Goal: Information Seeking & Learning: Learn about a topic

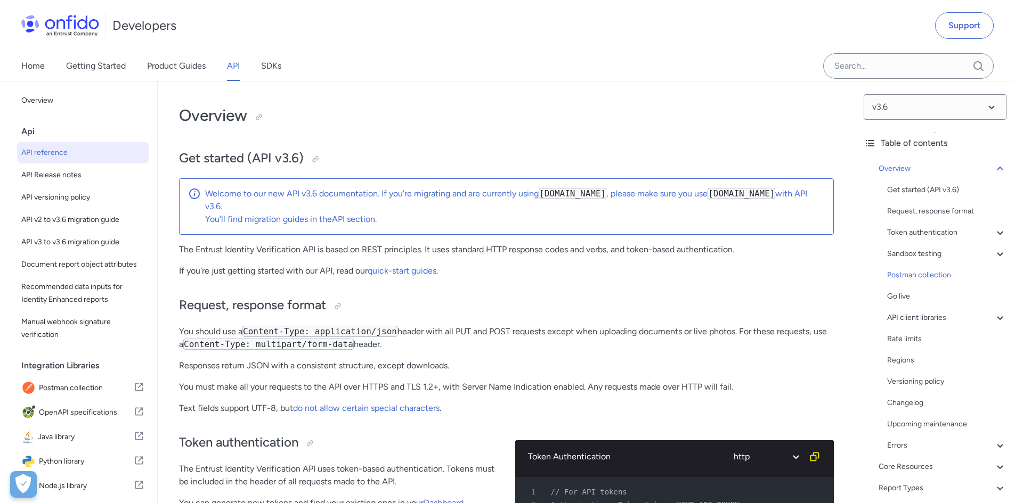
drag, startPoint x: 0, startPoint y: 0, endPoint x: 263, endPoint y: 67, distance: 271.4
click at [263, 67] on link "SDKs" at bounding box center [271, 66] width 20 height 30
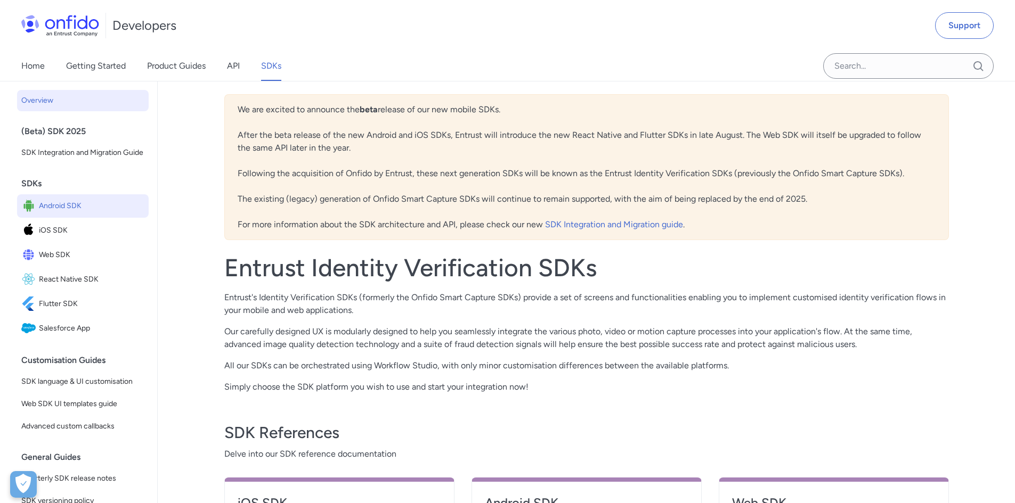
click at [37, 214] on img at bounding box center [30, 206] width 18 height 15
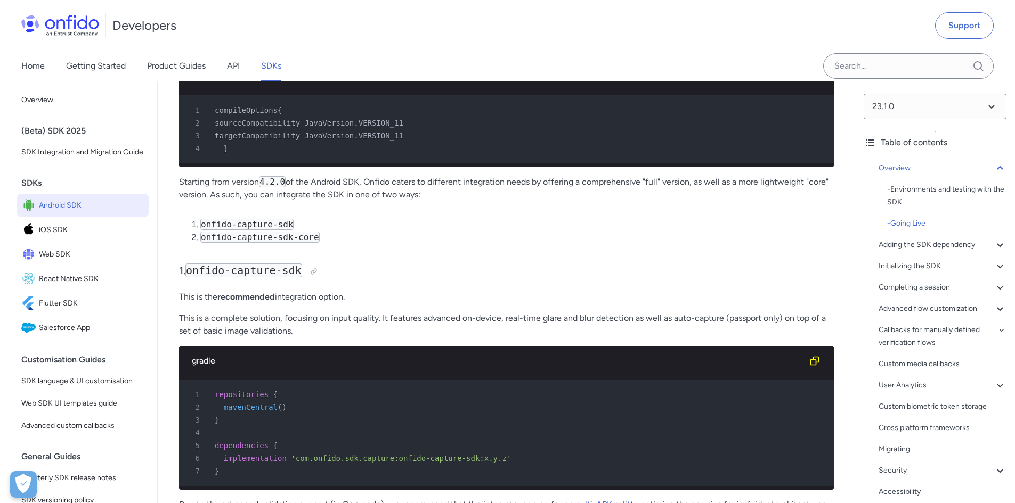
scroll to position [905, 0]
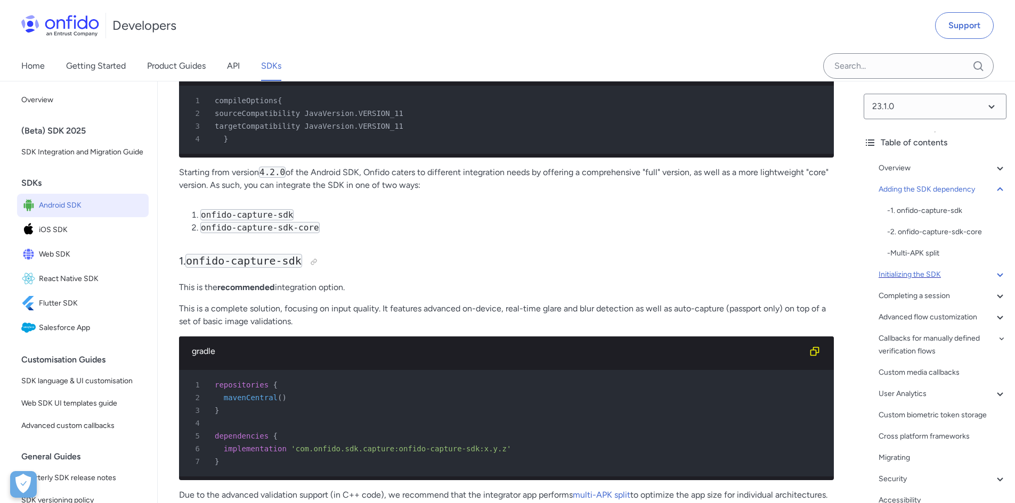
click at [938, 279] on div "Initializing the SDK" at bounding box center [942, 274] width 128 height 13
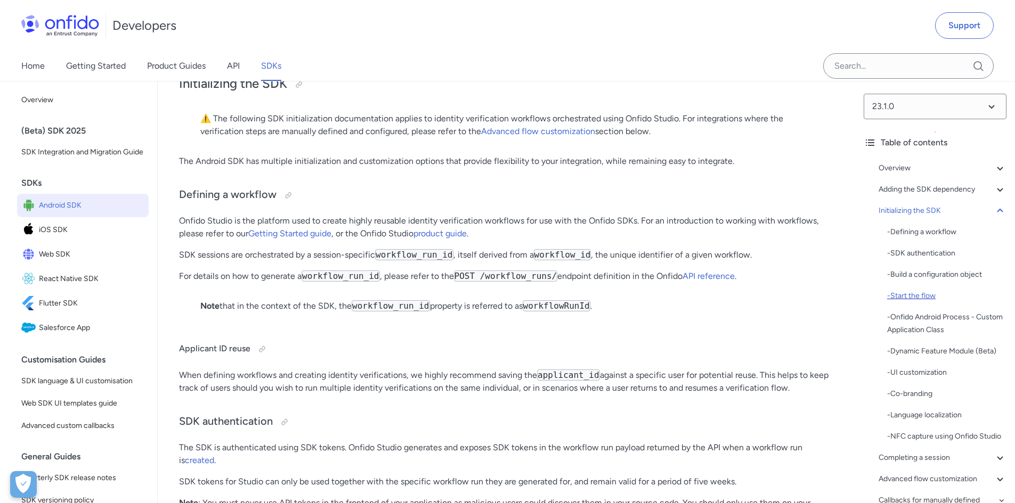
click at [936, 290] on div "- Start the flow" at bounding box center [946, 296] width 119 height 13
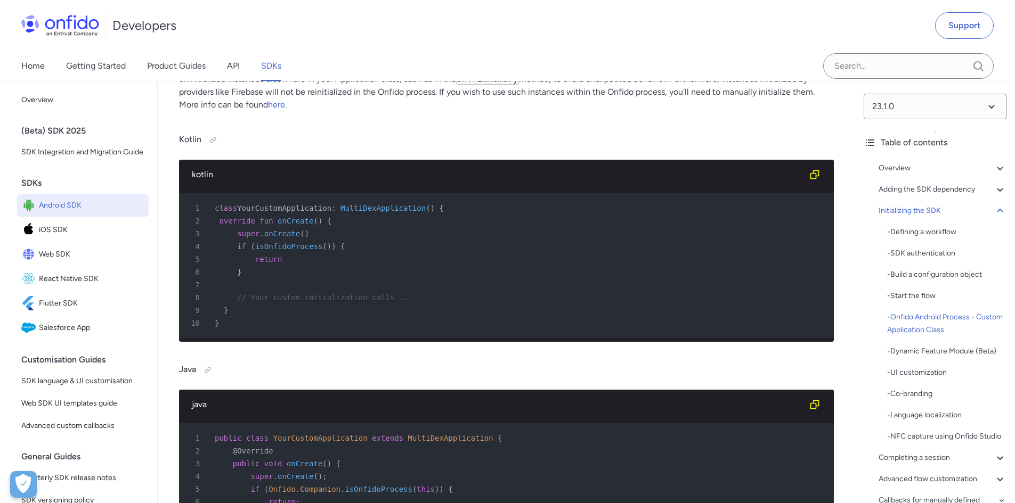
scroll to position [3595, 0]
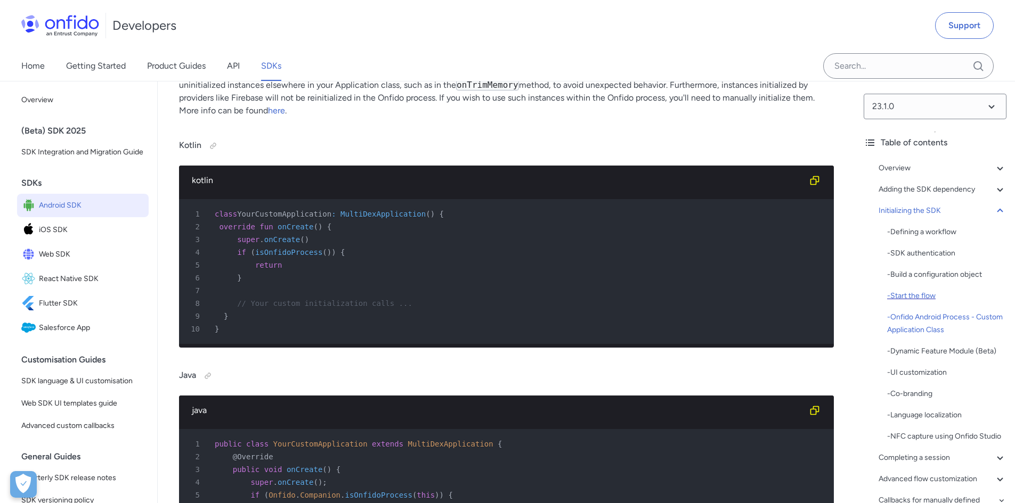
click at [911, 290] on div "- Start the flow" at bounding box center [946, 296] width 119 height 13
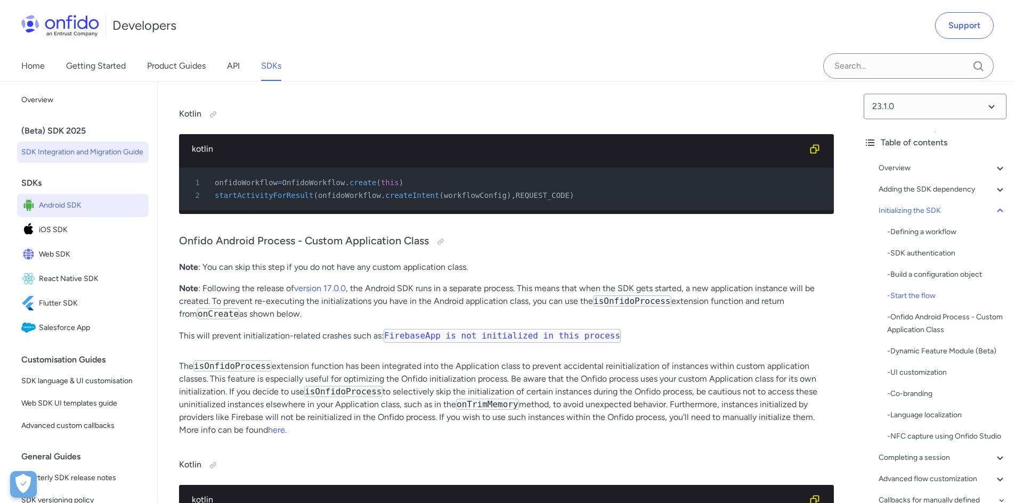
click at [50, 154] on span "SDK Integration and Migration Guide" at bounding box center [82, 152] width 123 height 13
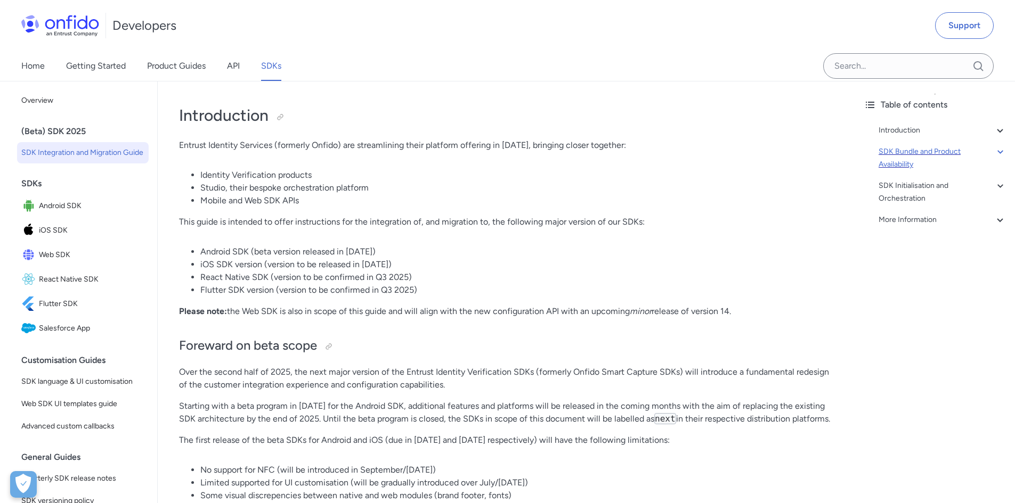
click at [945, 152] on div "SDK Bundle and Product Availability" at bounding box center [942, 158] width 128 height 26
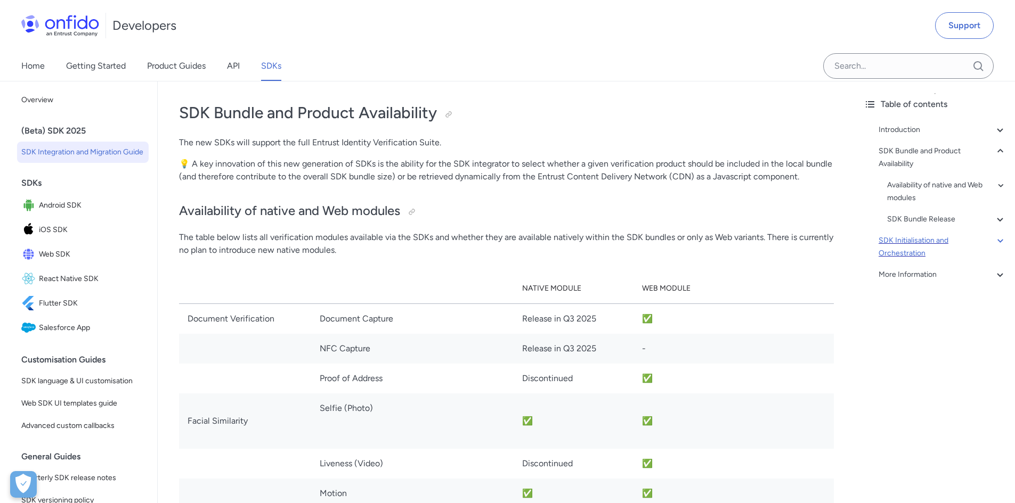
click at [936, 243] on div "SDK Initialisation and Orchestration" at bounding box center [942, 247] width 128 height 26
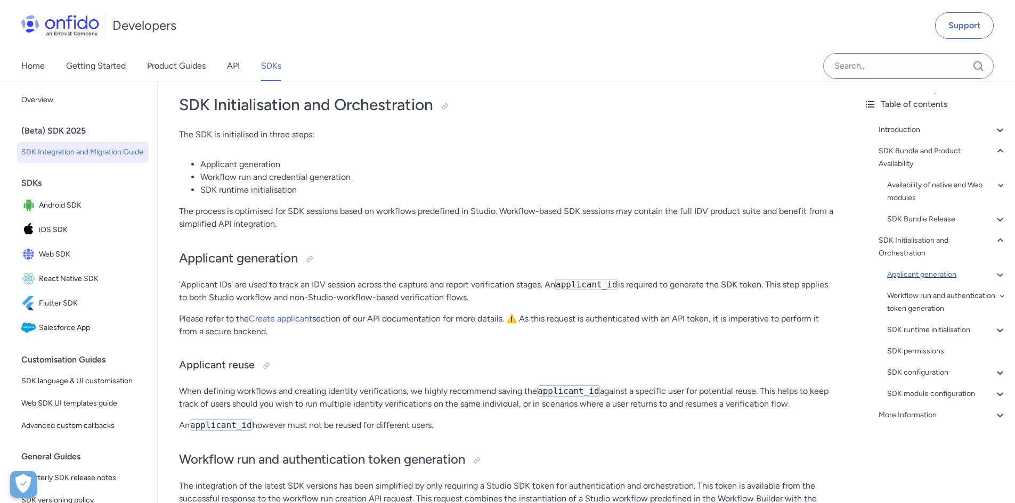
click at [939, 274] on div "Applicant generation" at bounding box center [946, 274] width 119 height 13
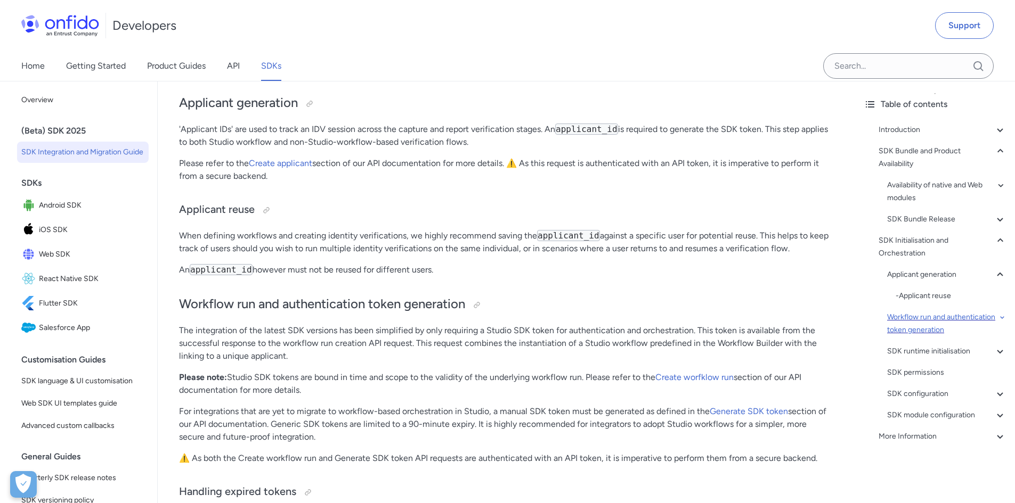
click at [940, 317] on div "Workflow run and authentication token generation" at bounding box center [946, 324] width 119 height 26
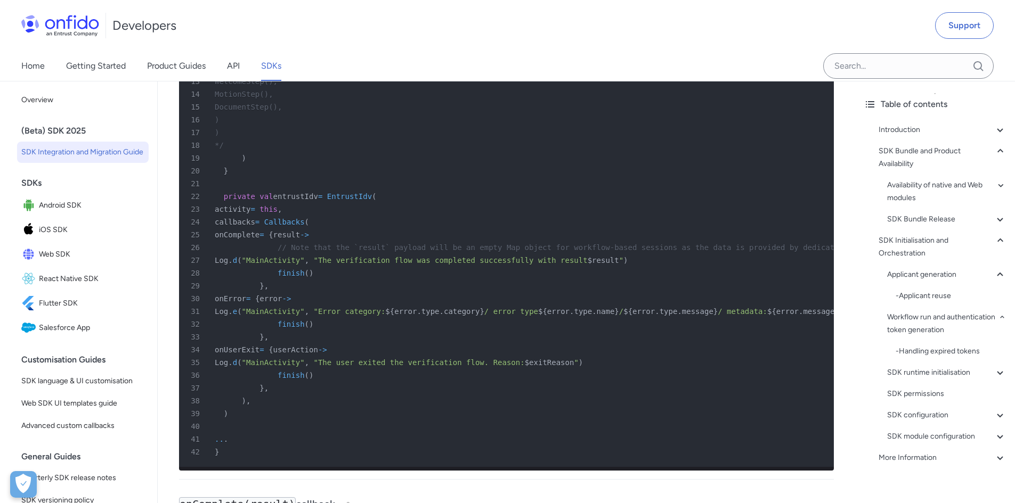
scroll to position [4331, 0]
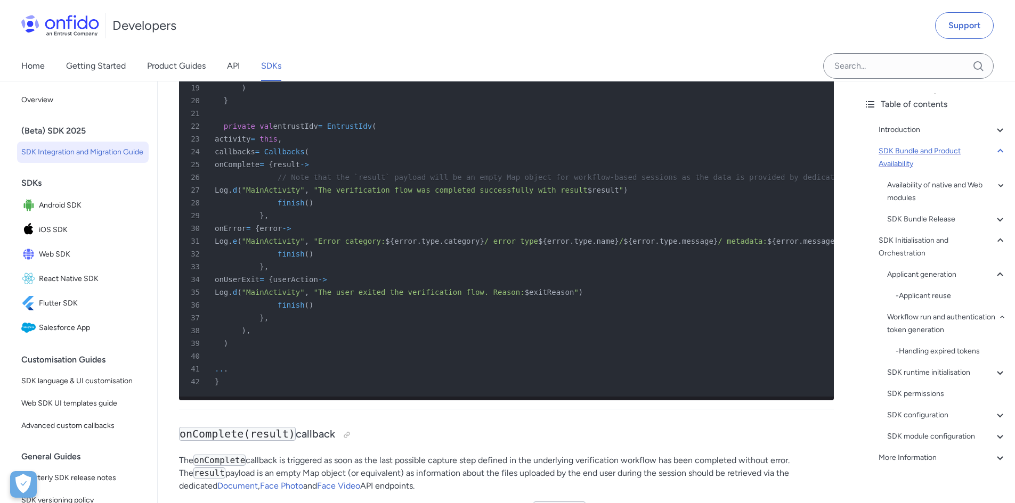
click at [997, 151] on icon at bounding box center [1000, 151] width 6 height 4
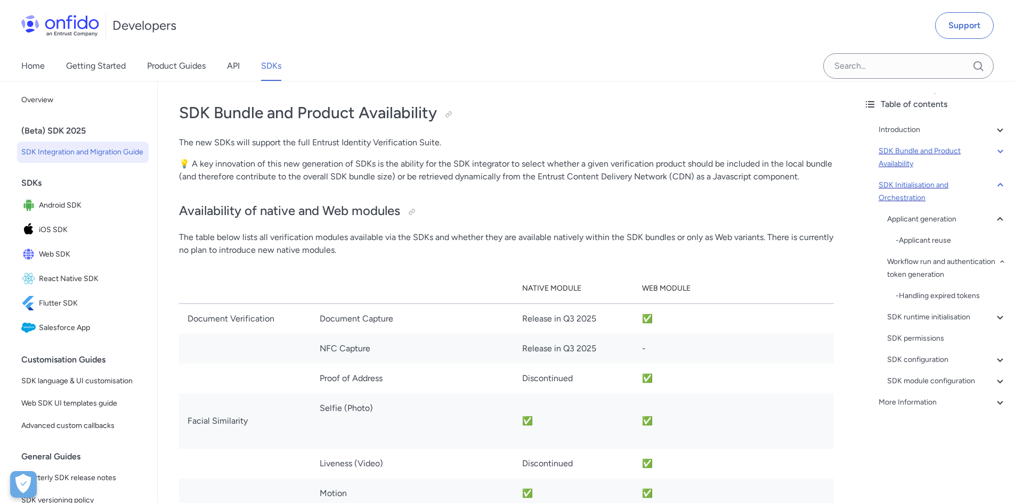
click at [994, 184] on icon at bounding box center [1000, 185] width 12 height 13
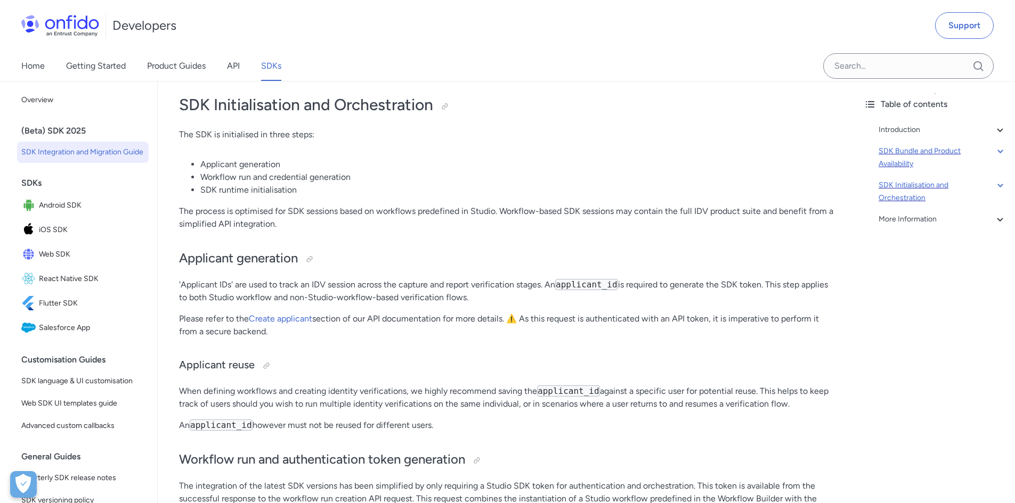
click at [280, 67] on link "SDKs" at bounding box center [271, 66] width 20 height 30
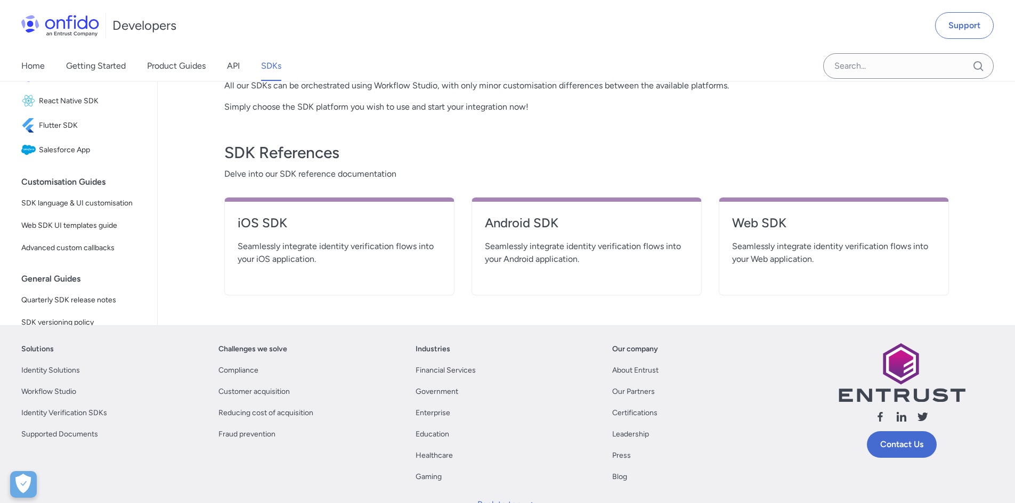
scroll to position [320, 0]
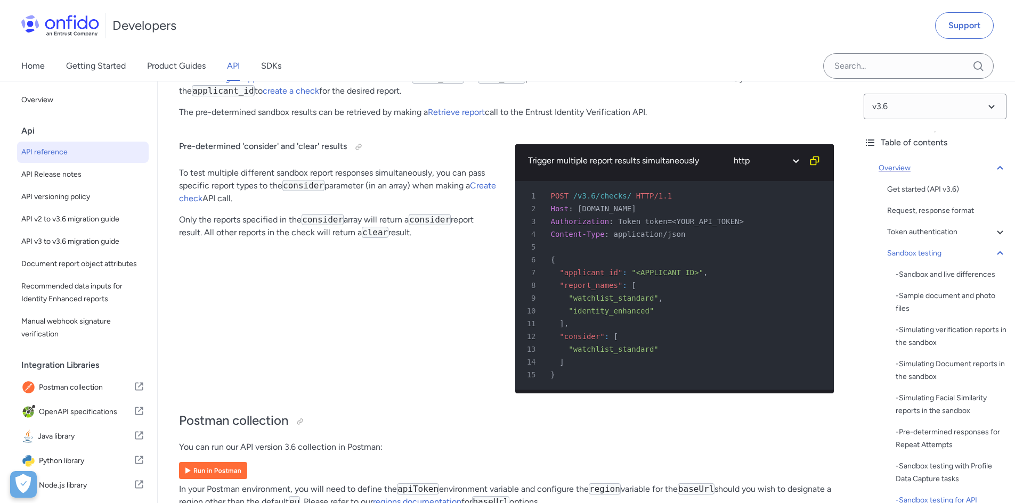
click at [974, 165] on div "Overview" at bounding box center [942, 168] width 128 height 13
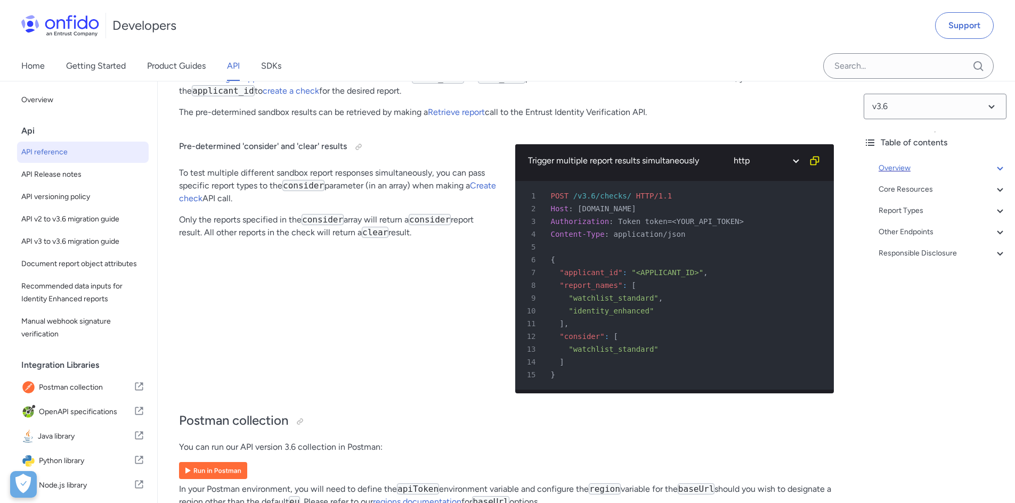
scroll to position [81, 0]
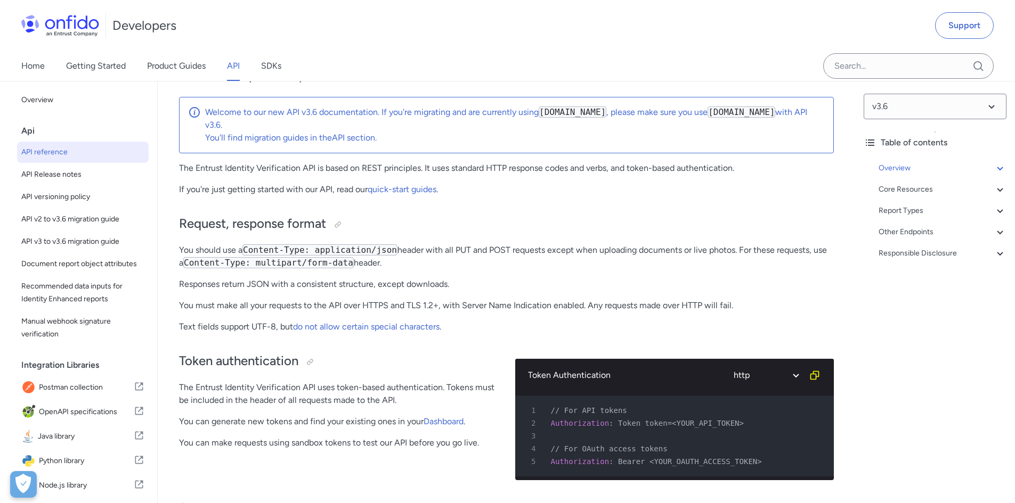
click at [257, 67] on div "Home Getting Started Product Guides API SDKs" at bounding box center [162, 66] width 324 height 30
click at [258, 67] on div "Home Getting Started Product Guides API SDKs" at bounding box center [162, 66] width 324 height 30
click at [264, 66] on link "SDKs" at bounding box center [271, 66] width 20 height 30
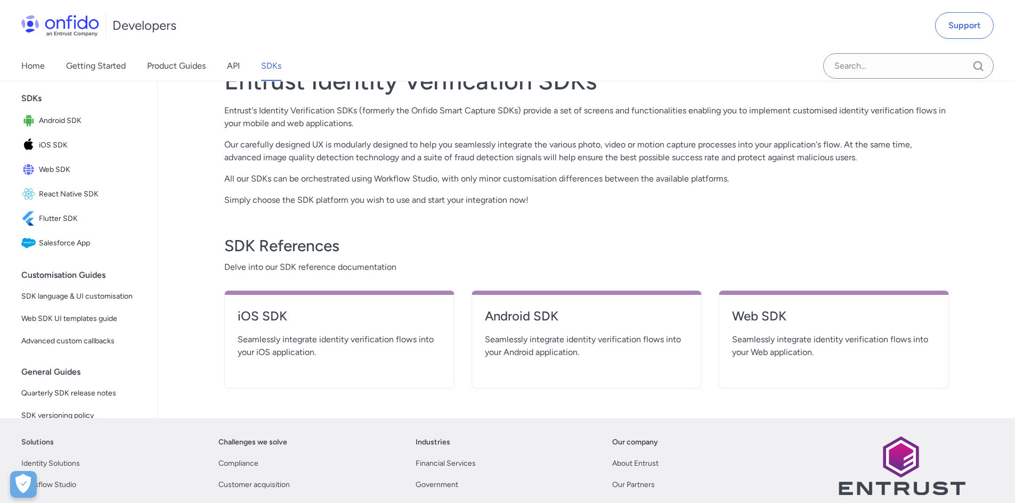
scroll to position [188, 0]
click at [67, 127] on span "Android SDK" at bounding box center [91, 119] width 105 height 15
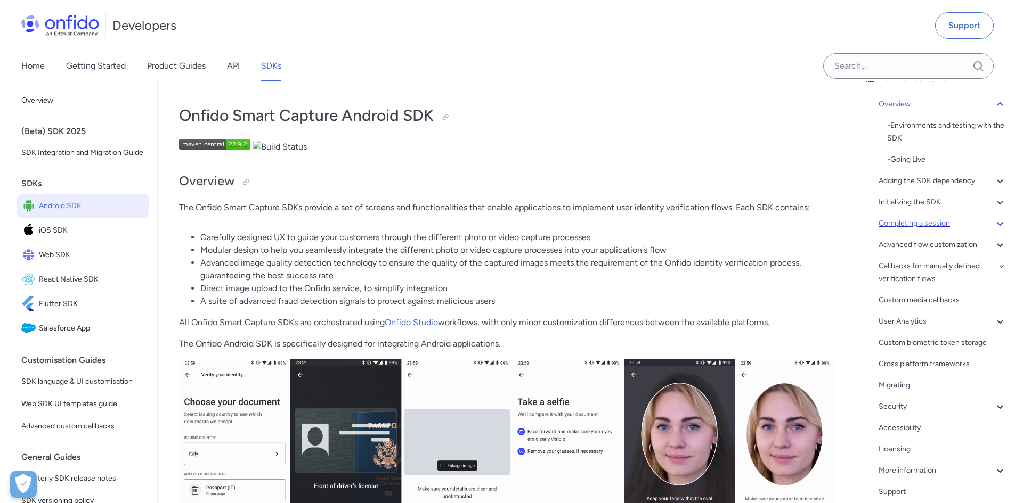
scroll to position [149, 0]
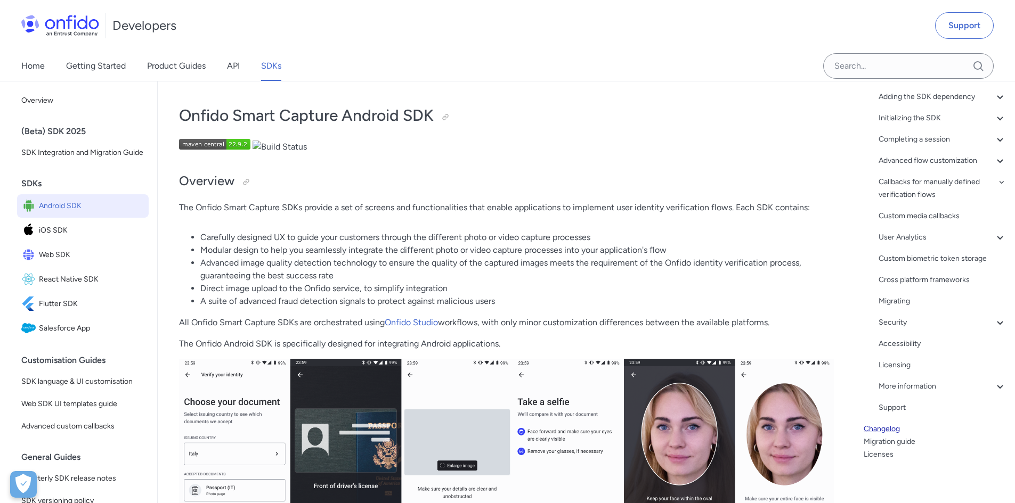
click at [895, 432] on link "Changelog" at bounding box center [934, 429] width 143 height 13
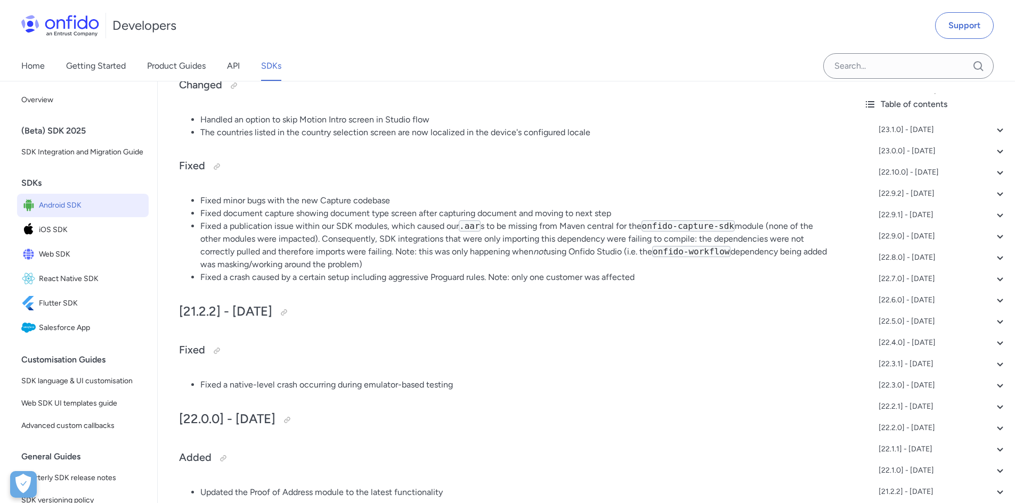
scroll to position [3553, 0]
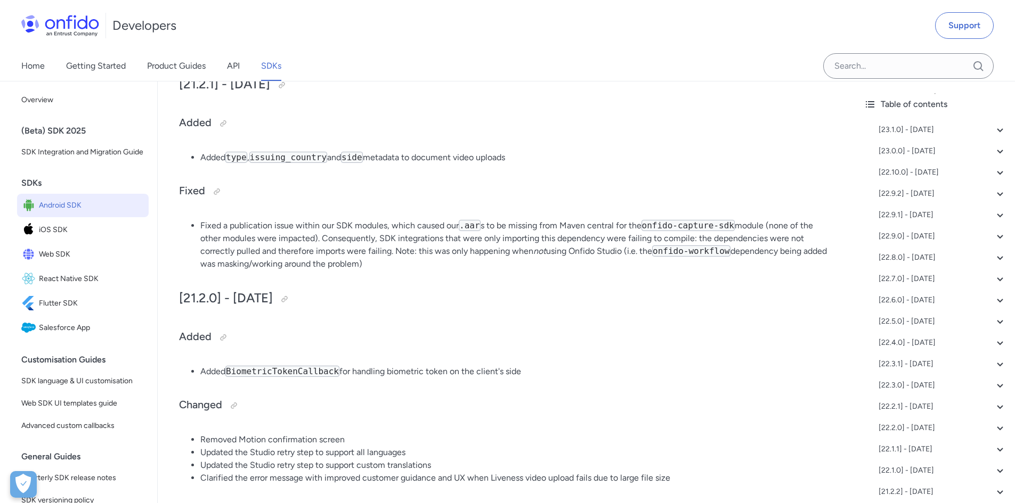
click at [678, 49] on div "Developers Support" at bounding box center [507, 25] width 1015 height 51
click at [399, 250] on li "Fixed a publication issue within our SDK modules, which caused our .aar s to be…" at bounding box center [516, 244] width 633 height 51
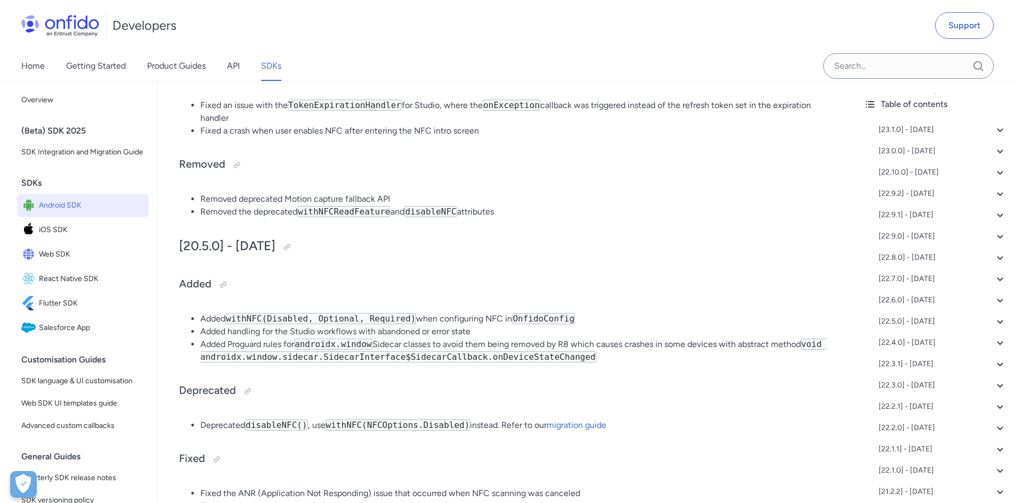
scroll to position [4671, 0]
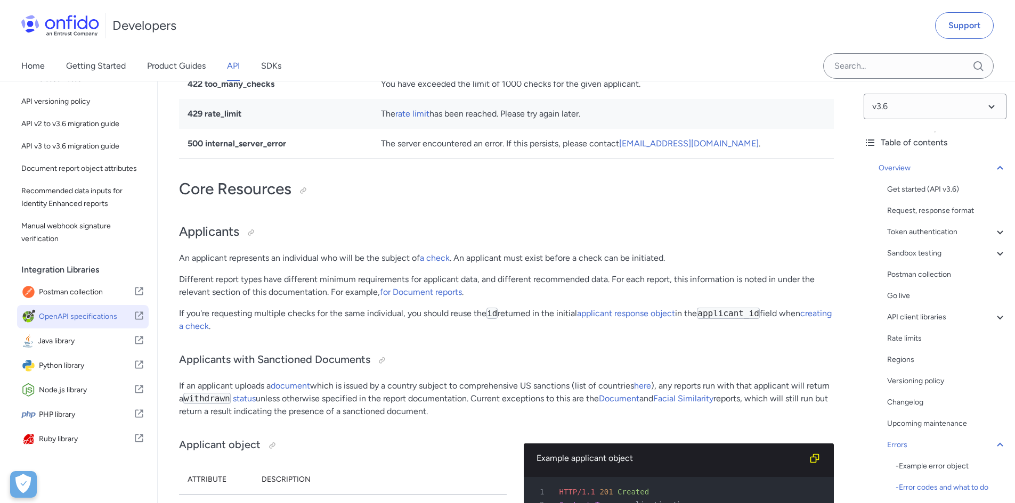
scroll to position [108, 0]
click at [273, 67] on link "SDKs" at bounding box center [271, 66] width 20 height 30
